Goal: Ask a question

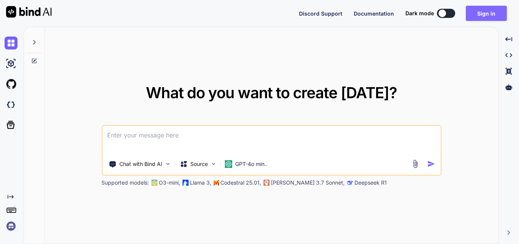
click at [489, 13] on button "Sign in" at bounding box center [486, 13] width 41 height 15
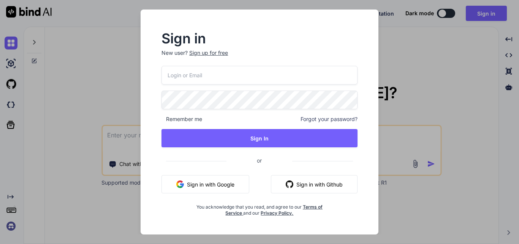
click at [248, 72] on input "email" at bounding box center [260, 75] width 196 height 19
drag, startPoint x: 237, startPoint y: 74, endPoint x: 143, endPoint y: 68, distance: 94.1
click at [143, 68] on div "Sign in New user? Sign up for free [EMAIL_ADDRESS][DOMAIN_NAME] Remember me For…" at bounding box center [260, 122] width 238 height 225
type input "[EMAIL_ADDRESS][DOMAIN_NAME]"
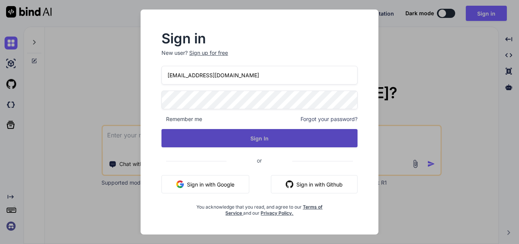
click at [228, 138] on button "Sign In" at bounding box center [260, 138] width 196 height 18
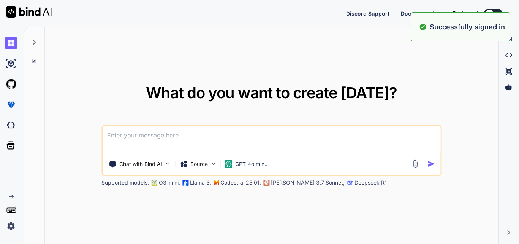
type textarea "x"
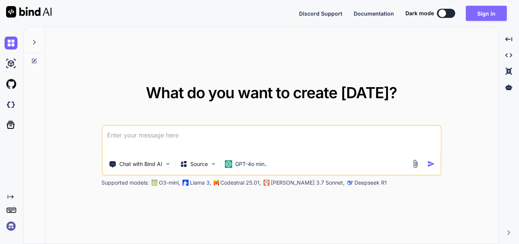
click at [479, 13] on button "Sign in" at bounding box center [486, 13] width 41 height 15
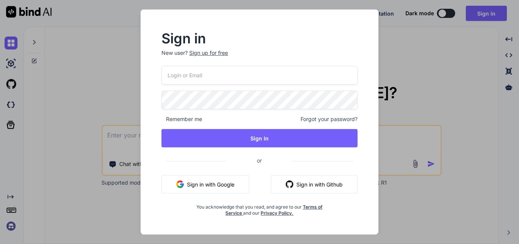
click at [241, 70] on input "email" at bounding box center [260, 75] width 196 height 19
paste input "[EMAIL_ADDRESS][DOMAIN_NAME]"
type input "[EMAIL_ADDRESS][DOMAIN_NAME]"
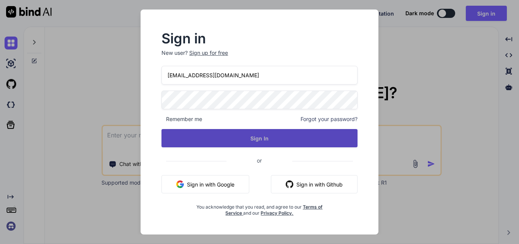
click at [226, 136] on button "Sign In" at bounding box center [260, 138] width 196 height 18
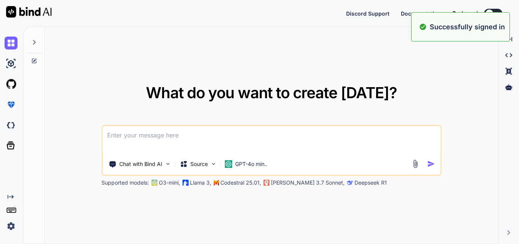
type textarea "x"
click at [314, 62] on div "What do you want to create [DATE]? Chat with Bind AI Source GPT-4o min.. Suppor…" at bounding box center [272, 135] width 454 height 217
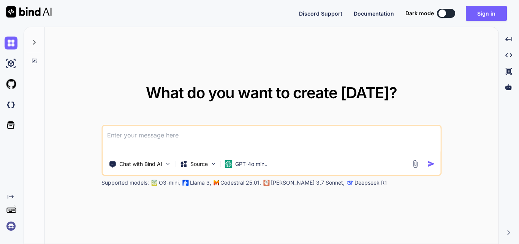
click at [200, 133] on textarea at bounding box center [272, 140] width 338 height 28
paste textarea
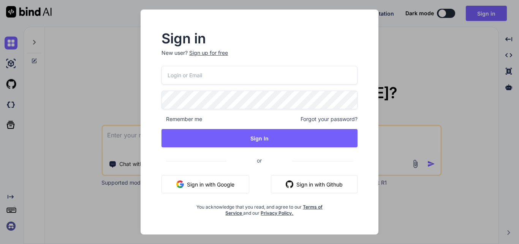
click at [209, 76] on input "email" at bounding box center [260, 75] width 196 height 19
paste input "public void ConfigureServices(IServiceCollection services) { // Register HTML t…"
type input "public void ConfigureServices(IServiceCollection services) { // Register HTML t…"
drag, startPoint x: 224, startPoint y: 76, endPoint x: 142, endPoint y: 74, distance: 81.8
click at [142, 74] on div "Sign in New user? Sign up for free [EMAIL_ADDRESS][DOMAIN_NAME] Remember me For…" at bounding box center [260, 122] width 238 height 225
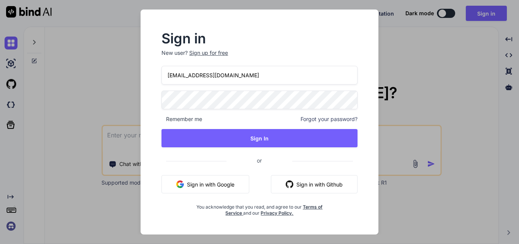
type input "[EMAIL_ADDRESS][DOMAIN_NAME]"
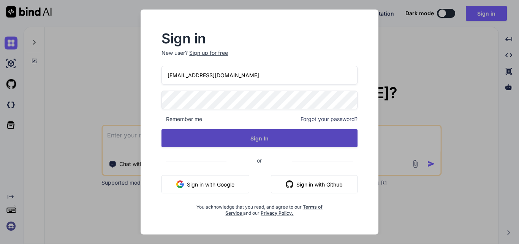
click at [185, 135] on button "Sign In" at bounding box center [260, 138] width 196 height 18
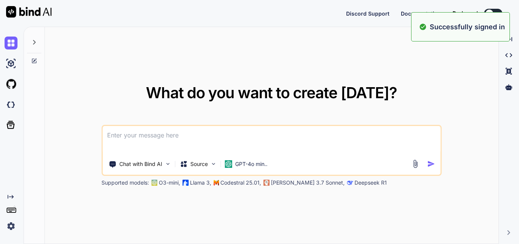
click at [391, 68] on div "What do you want to create [DATE]? Chat with Bind AI Source GPT-4o min.. Suppor…" at bounding box center [272, 135] width 454 height 217
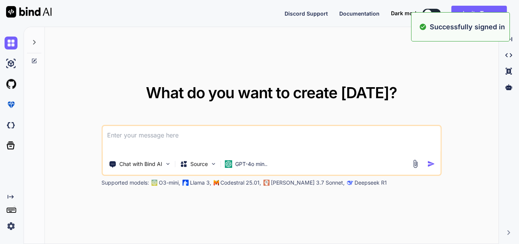
click at [184, 136] on textarea at bounding box center [272, 140] width 338 height 28
type textarea "x"
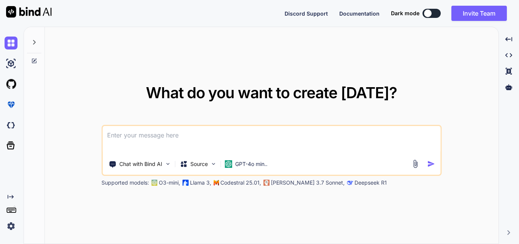
paste textarea "[EMAIL_ADDRESS][DOMAIN_NAME]"
type textarea "[EMAIL_ADDRESS][DOMAIN_NAME]"
type textarea "x"
paste textarea "public void ConfigureServices(IServiceCollection services) { // Register HTML t…"
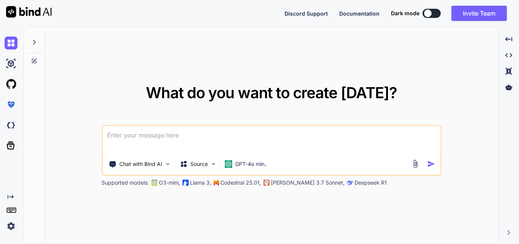
type textarea "public void ConfigureServices(IServiceCollection services) { // Register HTML t…"
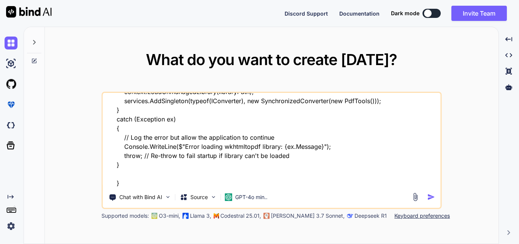
type textarea "x"
type textarea "public void ConfigureServices(IServiceCollection services) { // Register HTML t…"
type textarea "x"
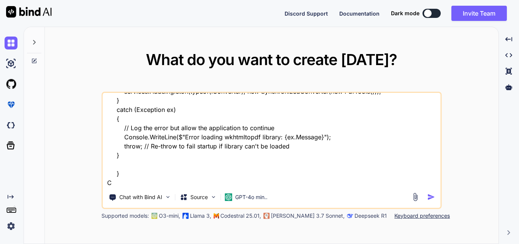
type textarea "public void ConfigureServices(IServiceCollection services) { // Register HTML t…"
type textarea "x"
type textarea "public void ConfigureServices(IServiceCollection services) { // Register HTML t…"
type textarea "x"
type textarea "public void ConfigureServices(IServiceCollection services) { // Register HTML t…"
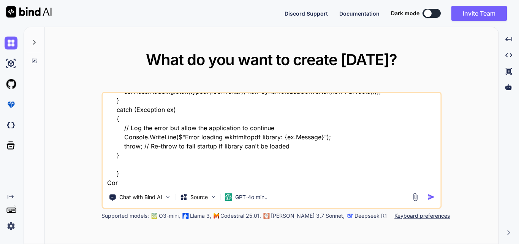
type textarea "x"
type textarea "public void ConfigureServices(IServiceCollection services) { // Register HTML t…"
type textarea "x"
type textarea "public void ConfigureServices(IServiceCollection services) { // Register HTML t…"
type textarea "x"
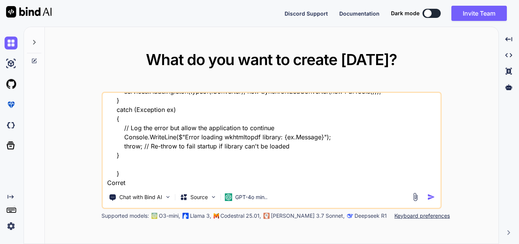
type textarea "public void ConfigureServices(IServiceCollection services) { // Register HTML t…"
type textarea "x"
type textarea "public void ConfigureServices(IServiceCollection services) { // Register HTML t…"
type textarea "x"
type textarea "public void ConfigureServices(IServiceCollection services) { // Register HTML t…"
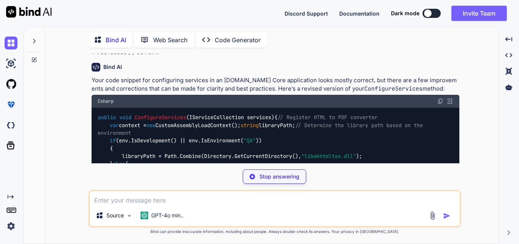
scroll to position [76, 0]
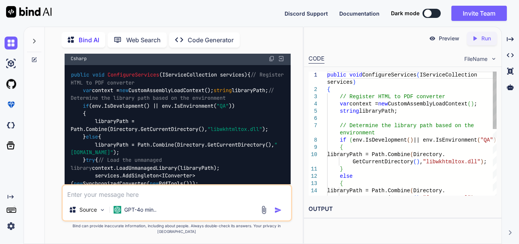
type textarea "x"
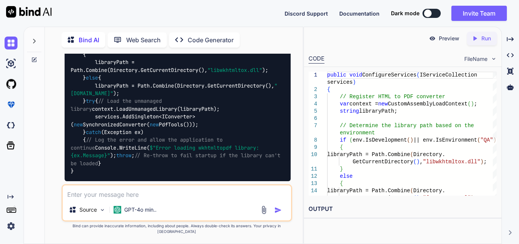
scroll to position [190, 0]
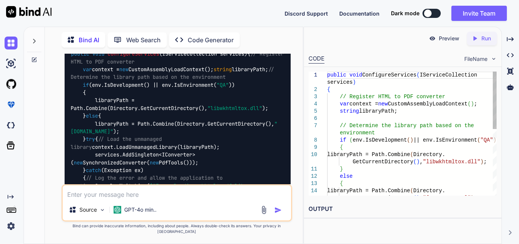
type textarea "public void ConfigureServices(IServiceCollection services) { // Register HTML t…"
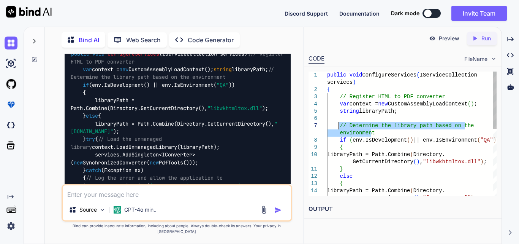
drag, startPoint x: 372, startPoint y: 133, endPoint x: 340, endPoint y: 125, distance: 33.5
click at [340, 125] on div "public void ConfigureServices ( IServiceCollection services ) { // Register HTM…" at bounding box center [412, 204] width 170 height 267
click at [352, 140] on div "public void ConfigureServices ( IServiceCollection services ) { // Register HTM…" at bounding box center [412, 204] width 170 height 267
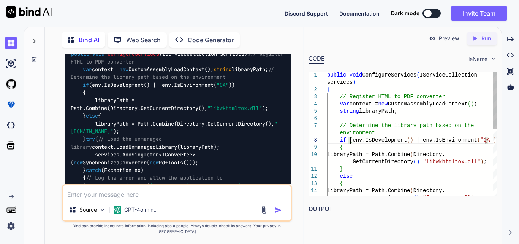
click at [352, 140] on div "public void ConfigureServices ( IServiceCollection services ) { // Register HTM…" at bounding box center [412, 204] width 170 height 267
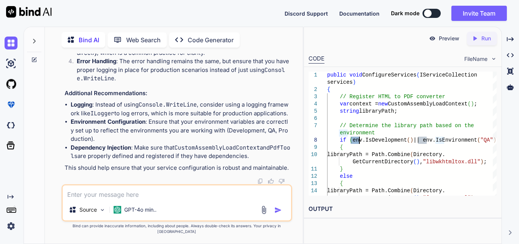
scroll to position [425, 0]
click at [98, 199] on textarea at bounding box center [177, 192] width 228 height 14
type textarea "x"
type textarea "w"
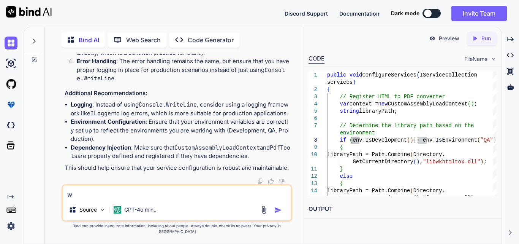
type textarea "x"
type textarea "wh"
type textarea "x"
type textarea "whe"
type textarea "x"
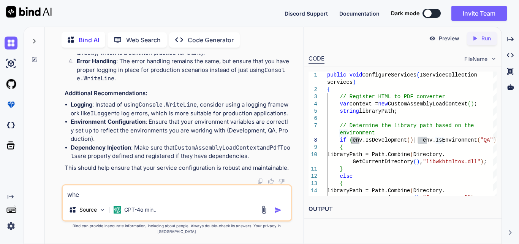
type textarea "wher"
type textarea "x"
type textarea "where"
type textarea "x"
type textarea "where"
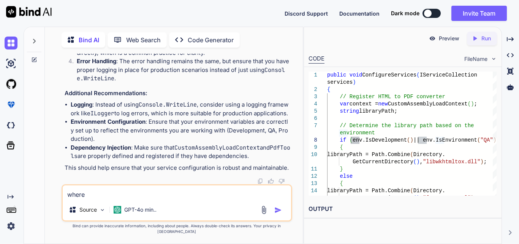
type textarea "x"
type textarea "where d"
type textarea "x"
type textarea "where di"
type textarea "x"
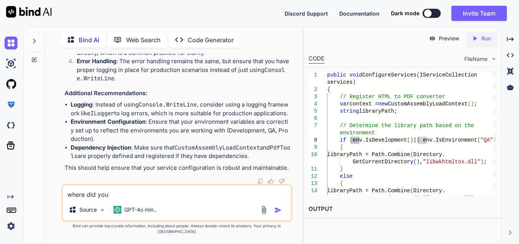
drag, startPoint x: 112, startPoint y: 200, endPoint x: 57, endPoint y: 196, distance: 54.9
click at [57, 196] on div "You public void ConfigureServices(IServiceCollection services) { // Register HT…" at bounding box center [177, 149] width 252 height 190
paste textarea "IWebHostEnvironment"
paste textarea "ConfigureServices"
type textarea "can we pass IWebHostEnvironment inside ConfigureServices"
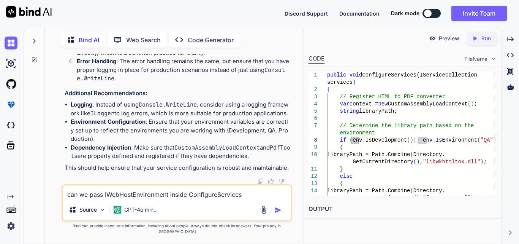
drag, startPoint x: 275, startPoint y: 212, endPoint x: 265, endPoint y: 209, distance: 10.5
click at [276, 213] on img "button" at bounding box center [278, 210] width 8 height 8
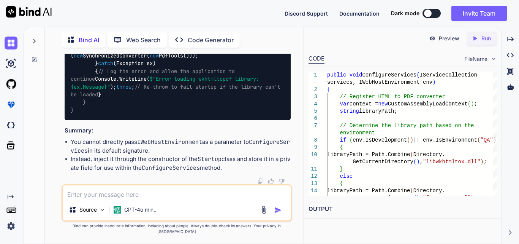
scroll to position [1383, 0]
click at [513, 39] on icon "Created with Pixso." at bounding box center [510, 39] width 7 height 7
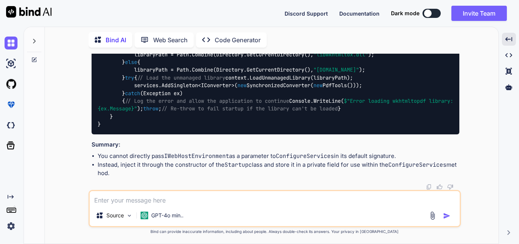
scroll to position [1150, 0]
click at [34, 57] on icon at bounding box center [34, 58] width 3 height 3
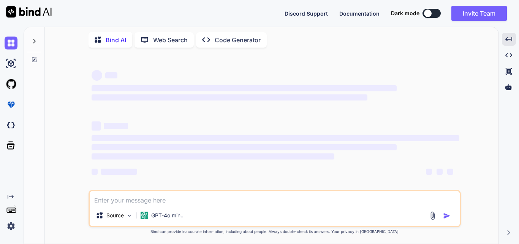
click at [128, 203] on textarea at bounding box center [275, 198] width 370 height 14
type textarea """"
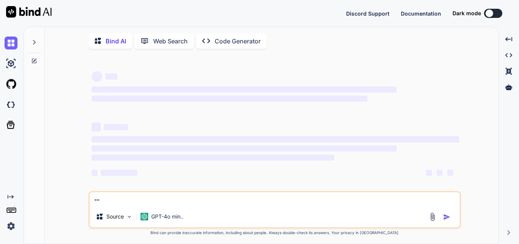
type textarea "x"
click at [97, 202] on textarea """" at bounding box center [275, 199] width 370 height 14
type textarea ""<?xml version="1.0" encoding="utf-8"?> <configuration> <location path="." inhe…"
type textarea "x"
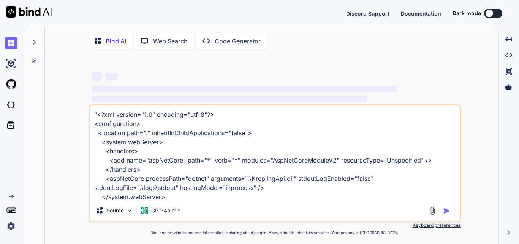
scroll to position [28, 0]
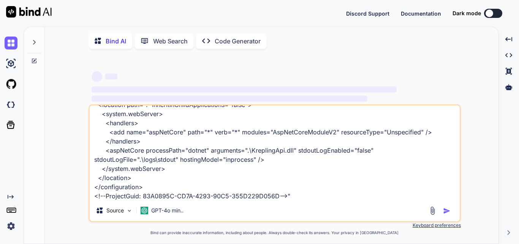
click at [303, 198] on textarea ""<?xml version="1.0" encoding="utf-8"?> <configuration> <location path="." inhe…" at bounding box center [275, 152] width 370 height 94
type textarea ""<?xml version="1.0" encoding="utf-8"?> <configuration> <location path="." inhe…"
type textarea "x"
type textarea ""<?xml version="1.0" encoding="utf-8"?> <configuration> <location path="." inhe…"
type textarea "x"
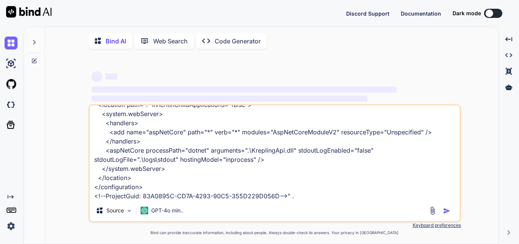
type textarea ""<?xml version="1.0" encoding="utf-8"?> <configuration> <location path="." inhe…"
type textarea "x"
type textarea ""<?xml version="1.0" encoding="utf-8"?> <configuration> <location path="." inhe…"
type textarea "x"
type textarea ""<?xml version="1.0" encoding="utf-8"?> <configuration> <location path="." inhe…"
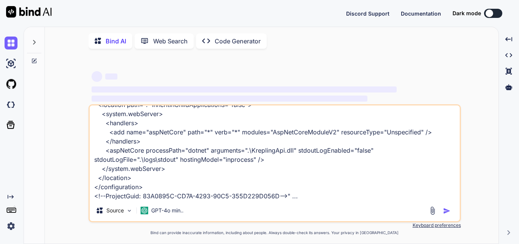
type textarea "x"
type textarea ""<?xml version="1.0" encoding="utf-8"?> <configuration> <location path="." inhe…"
type textarea "x"
type textarea ""<?xml version="1.0" encoding="utf-8"?> <configuration> <location path="." inhe…"
type textarea "x"
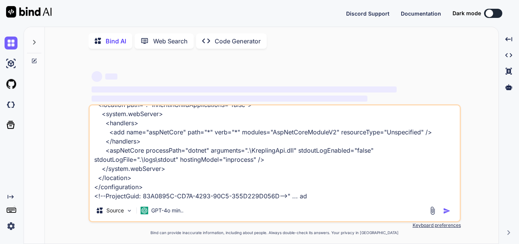
type textarea ""<?xml version="1.0" encoding="utf-8"?> <configuration> <location path="." inhe…"
type textarea "x"
type textarea ""<?xml version="1.0" encoding="utf-8"?> <configuration> <location path="." inhe…"
type textarea "x"
type textarea ""<?xml version="1.0" encoding="utf-8"?> <configuration> <location path="." inhe…"
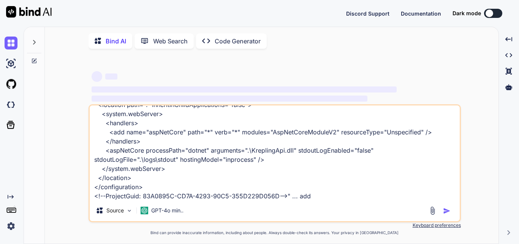
type textarea "x"
type textarea ""<?xml version="1.0" encoding="utf-8"?> <configuration> <location path="." inhe…"
type textarea "x"
type textarea ""<?xml version="1.0" encoding="utf-8"?> <configuration> <location path="." inhe…"
type textarea "x"
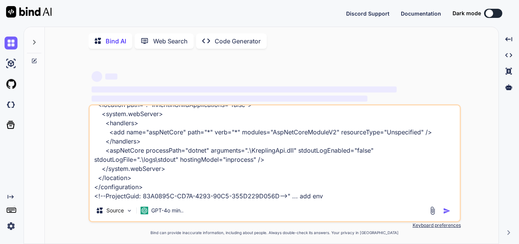
type textarea ""<?xml version="1.0" encoding="utf-8"?> <configuration> <location path="." inhe…"
type textarea "x"
type textarea ""<?xml version="1.0" encoding="utf-8"?> <configuration> <location path="." inhe…"
type textarea "x"
type textarea ""<?xml version="1.0" encoding="utf-8"?> <configuration> <location path="." inhe…"
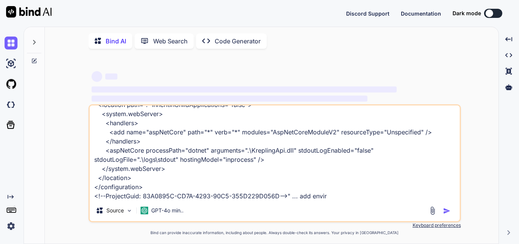
type textarea "x"
type textarea ""<?xml version="1.0" encoding="utf-8"?> <configuration> <location path="." inhe…"
type textarea "x"
type textarea ""<?xml version="1.0" encoding="utf-8"?> <configuration> <location path="." inhe…"
type textarea "x"
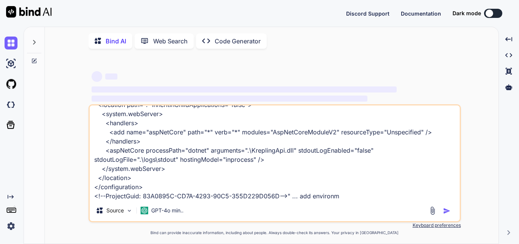
type textarea ""<?xml version="1.0" encoding="utf-8"?> <configuration> <location path="." inhe…"
type textarea "x"
type textarea ""<?xml version="1.0" encoding="utf-8"?> <configuration> <location path="." inhe…"
type textarea "x"
type textarea ""<?xml version="1.0" encoding="utf-8"?> <configuration> <location path="." inhe…"
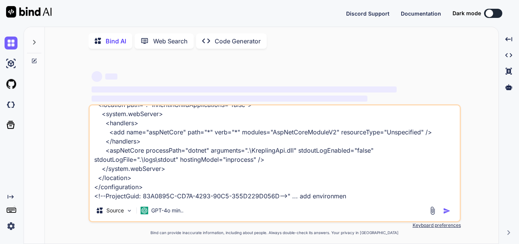
type textarea "x"
type textarea ""<?xml version="1.0" encoding="utf-8"?> <configuration> <location path="." inhe…"
type textarea "x"
type textarea ""<?xml version="1.0" encoding="utf-8"?> <configuration> <location path="." inhe…"
type textarea "x"
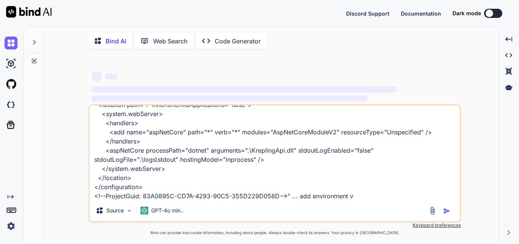
type textarea ""<?xml version="1.0" encoding="utf-8"?> <configuration> <location path="." inhe…"
type textarea "x"
type textarea ""<?xml version="1.0" encoding="utf-8"?> <configuration> <location path="." inhe…"
type textarea "x"
type textarea ""<?xml version="1.0" encoding="utf-8"?> <configuration> <location path="." inhe…"
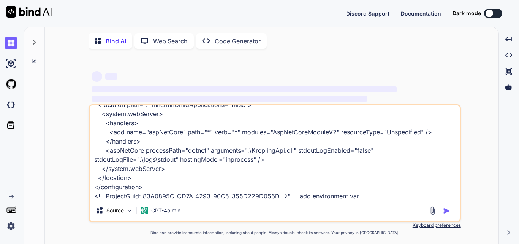
type textarea "x"
type textarea ""<?xml version="1.0" encoding="utf-8"?> <configuration> <location path="." inhe…"
type textarea "x"
type textarea ""<?xml version="1.0" encoding="utf-8"?> <configuration> <location path="." inhe…"
type textarea "x"
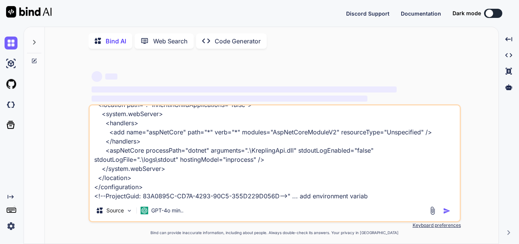
type textarea ""<?xml version="1.0" encoding="utf-8"?> <configuration> <location path="." inhe…"
type textarea "x"
type textarea ""<?xml version="1.0" encoding="utf-8"?> <configuration> <location path="." inhe…"
type textarea "x"
type textarea ""<?xml version="1.0" encoding="utf-8"?> <configuration> <location path="." inhe…"
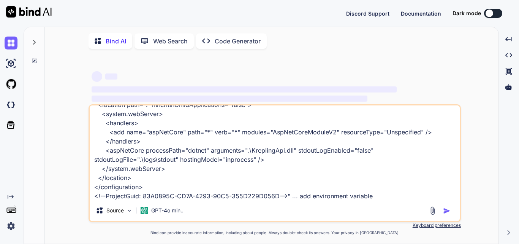
type textarea "x"
type textarea ""<?xml version="1.0" encoding="utf-8"?> <configuration> <location path="." inhe…"
type textarea "x"
type textarea ""<?xml version="1.0" encoding="utf-8"?> <configuration> <location path="." inhe…"
type textarea "x"
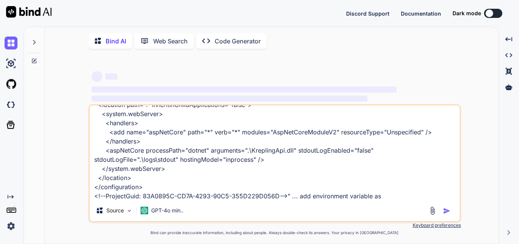
type textarea ""<?xml version="1.0" encoding="utf-8"?> <configuration> <location path="." inhe…"
type textarea "x"
type textarea ""<?xml version="1.0" encoding="utf-8"?> <configuration> <location path="." inhe…"
type textarea "x"
type textarea ""<?xml version="1.0" encoding="utf-8"?> <configuration> <location path="." inhe…"
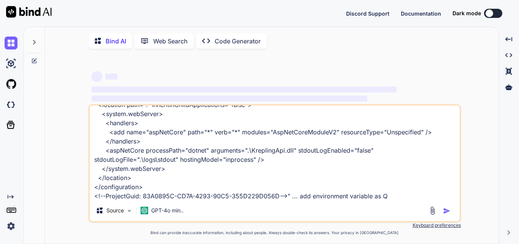
type textarea "x"
click at [382, 197] on textarea ""<?xml version="1.0" encoding="utf-8"?> <configuration> <location path="." inhe…" at bounding box center [275, 152] width 370 height 94
type textarea ""<?xml version="1.0" encoding="utf-8"?> <configuration> <location path="." inhe…"
type textarea "x"
type textarea ""<?xml version="1.0" encoding="utf-8"?> <configuration> <location path="." inhe…"
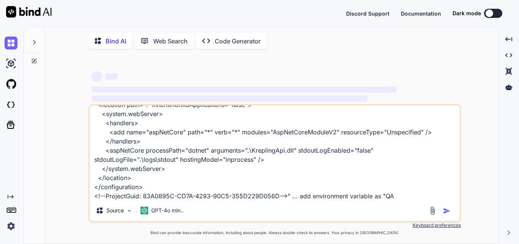
type textarea "x"
type textarea ""<?xml version="1.0" encoding="utf-8"?> <configuration> <location path="." inhe…"
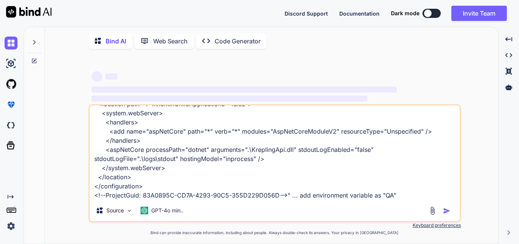
scroll to position [0, 0]
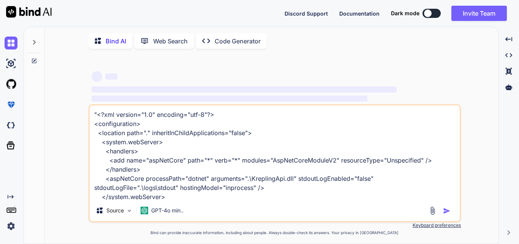
drag, startPoint x: 401, startPoint y: 197, endPoint x: 59, endPoint y: 79, distance: 361.9
click at [59, 79] on div "‌ ‌ ‌ ‌ ‌ ‌ ‌ ‌ ‌ ‌ ‌ ‌ ‌ ‌ "<?xml version="1.0" encoding="utf-8"?> <configurat…" at bounding box center [275, 150] width 448 height 190
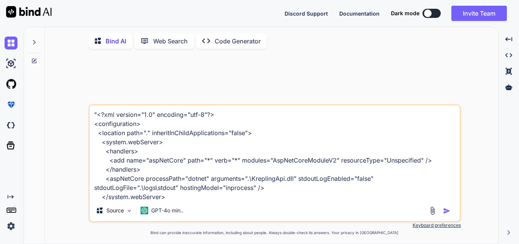
type textarea "x"
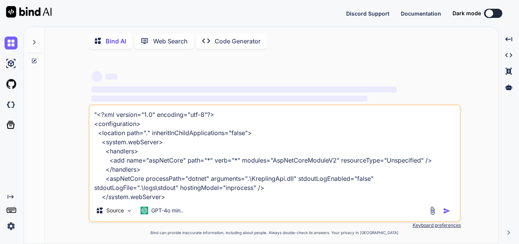
click at [35, 62] on icon at bounding box center [34, 61] width 6 height 6
click at [33, 44] on icon at bounding box center [34, 42] width 6 height 6
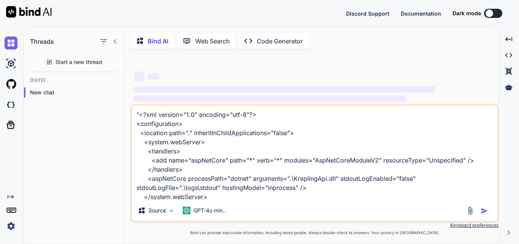
click at [74, 60] on span "Start a new thread" at bounding box center [78, 62] width 47 height 8
click at [46, 95] on p "New chat" at bounding box center [77, 93] width 94 height 8
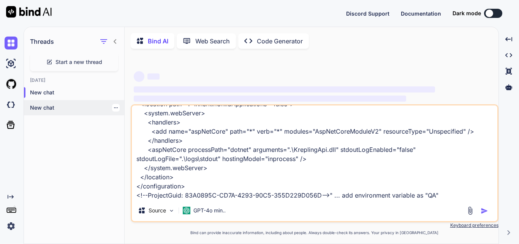
click at [49, 104] on p "New chat" at bounding box center [77, 108] width 94 height 8
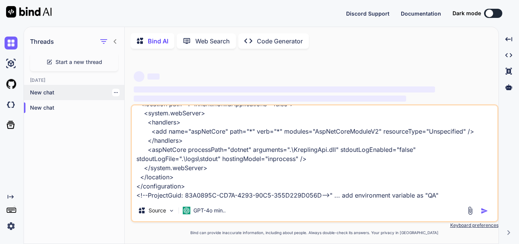
click at [51, 94] on p "New chat" at bounding box center [77, 93] width 94 height 8
type textarea "x"
